Goal: Transaction & Acquisition: Purchase product/service

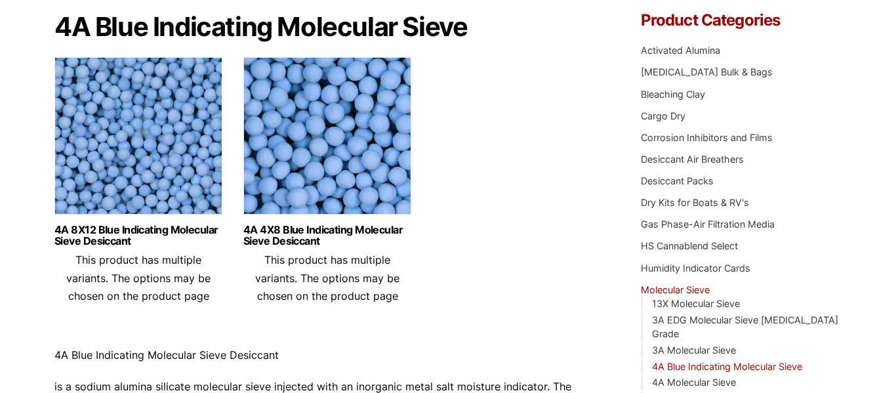
scroll to position [128, 0]
click at [203, 187] on img at bounding box center [138, 138] width 168 height 164
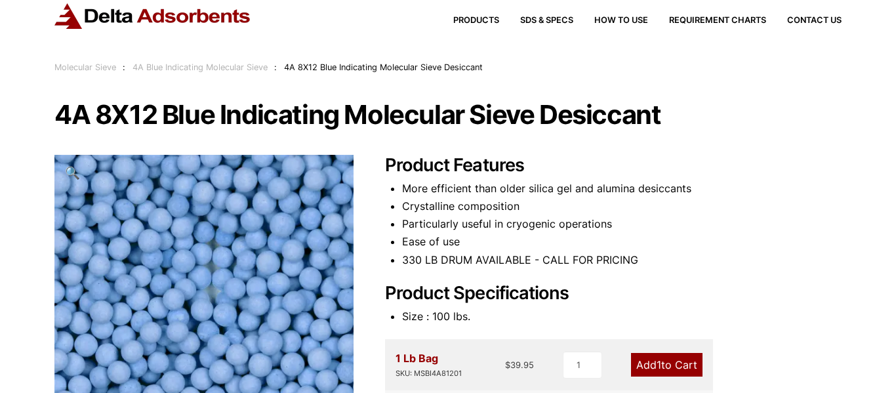
scroll to position [37, 0]
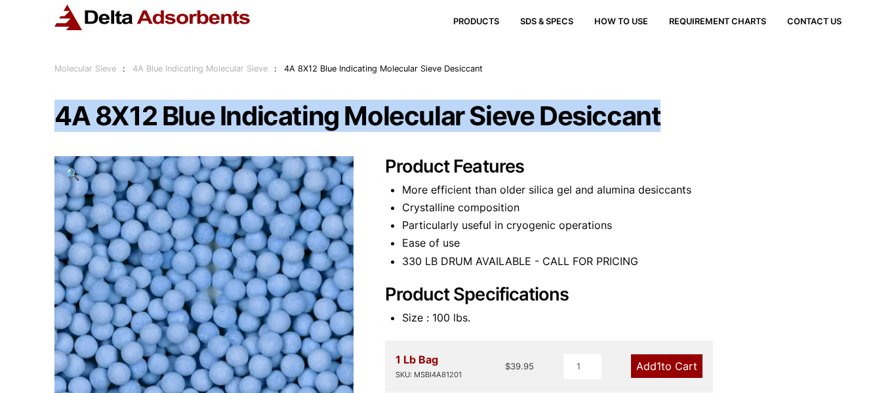
drag, startPoint x: 60, startPoint y: 110, endPoint x: 665, endPoint y: 138, distance: 605.7
copy h1 "4A 8X12 Blue Indicating Molecular Sieve Desiccant"
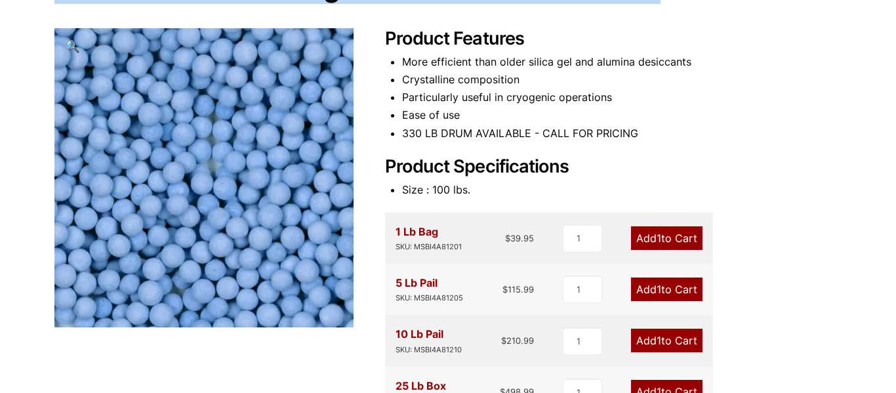
scroll to position [163, 0]
